Goal: Task Accomplishment & Management: Use online tool/utility

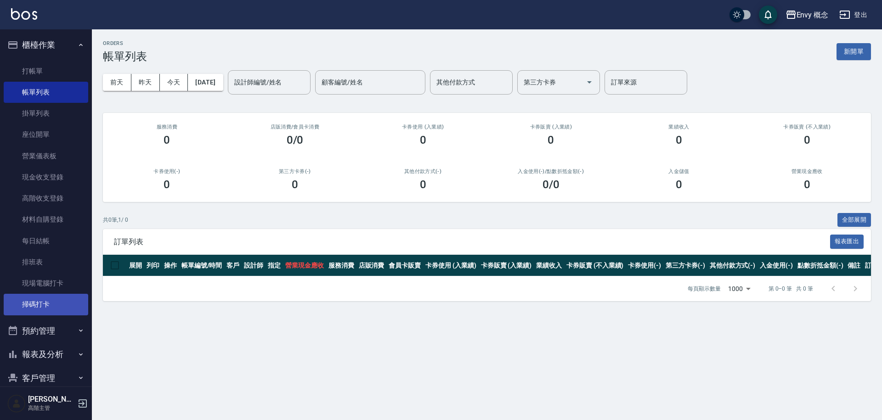
click at [61, 304] on link "掃碼打卡" at bounding box center [46, 304] width 84 height 21
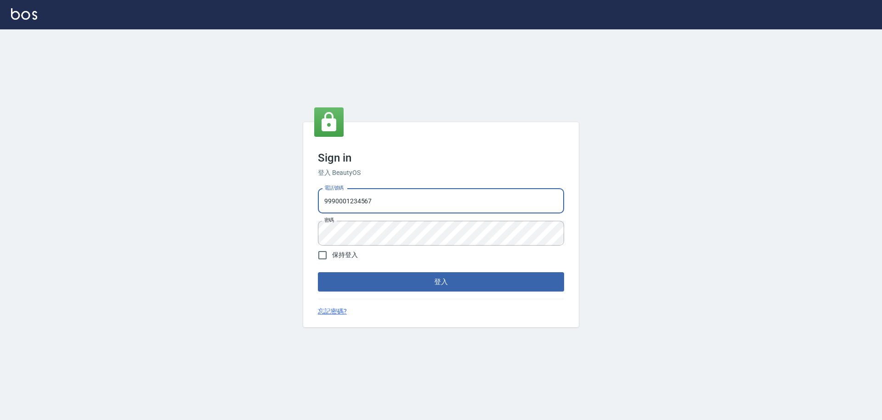
drag, startPoint x: 383, startPoint y: 203, endPoint x: 287, endPoint y: 202, distance: 95.5
click at [287, 204] on div "Sign in 登入 BeautyOS 電話號碼 [PHONE_NUMBER] 電話號碼 密碼 密碼 保持登入 登入 忘記密碼?" at bounding box center [441, 224] width 882 height 391
type input "0930889212"
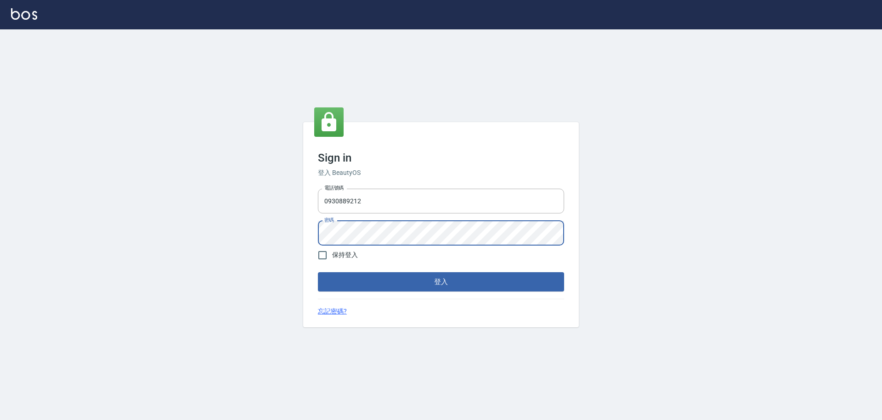
click at [302, 232] on div "Sign in 登入 BeautyOS 電話號碼 [PHONE_NUMBER] 電話號碼 密碼 密碼 保持登入 登入 忘記密碼?" at bounding box center [441, 224] width 882 height 391
click at [381, 281] on button "登入" at bounding box center [441, 281] width 246 height 19
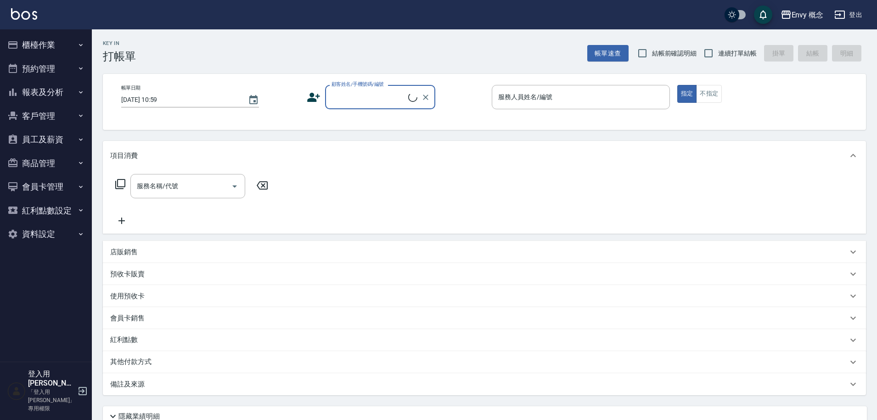
click at [66, 45] on button "櫃檯作業" at bounding box center [46, 45] width 84 height 24
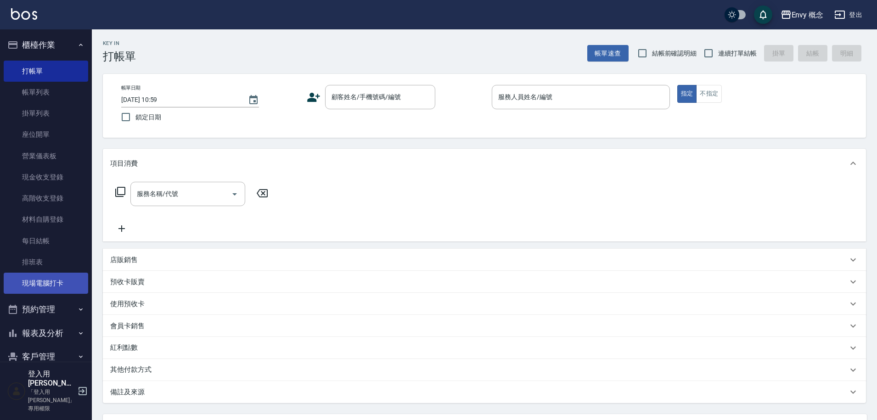
click at [54, 287] on link "現場電腦打卡" at bounding box center [46, 283] width 84 height 21
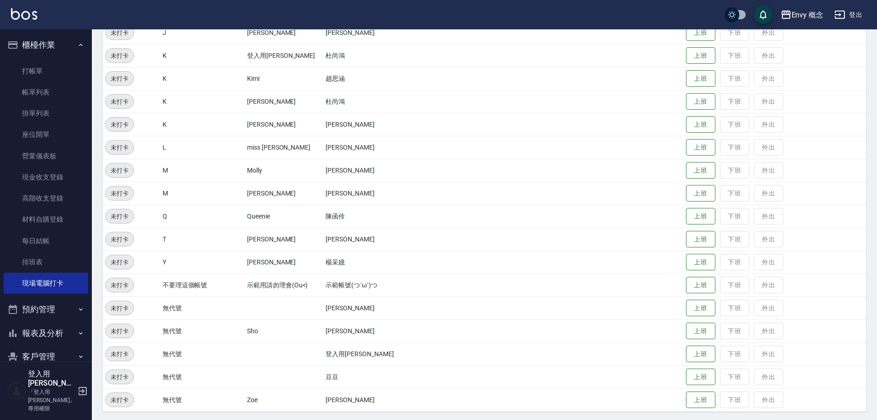
scroll to position [176, 0]
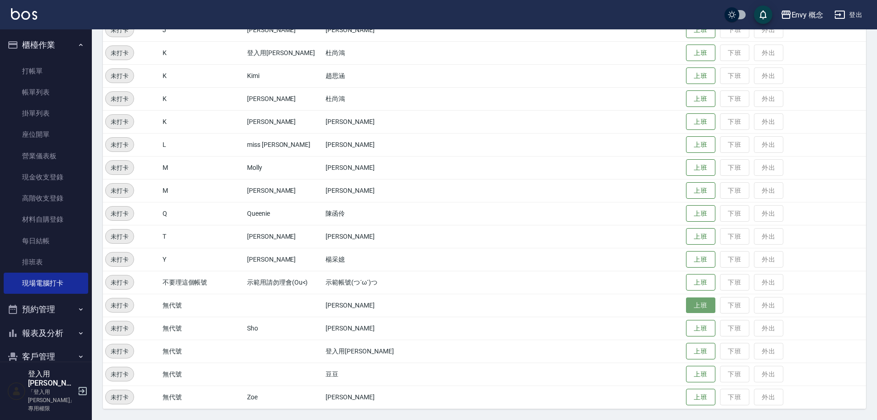
click at [693, 302] on button "上班" at bounding box center [700, 306] width 29 height 16
